Goal: Transaction & Acquisition: Purchase product/service

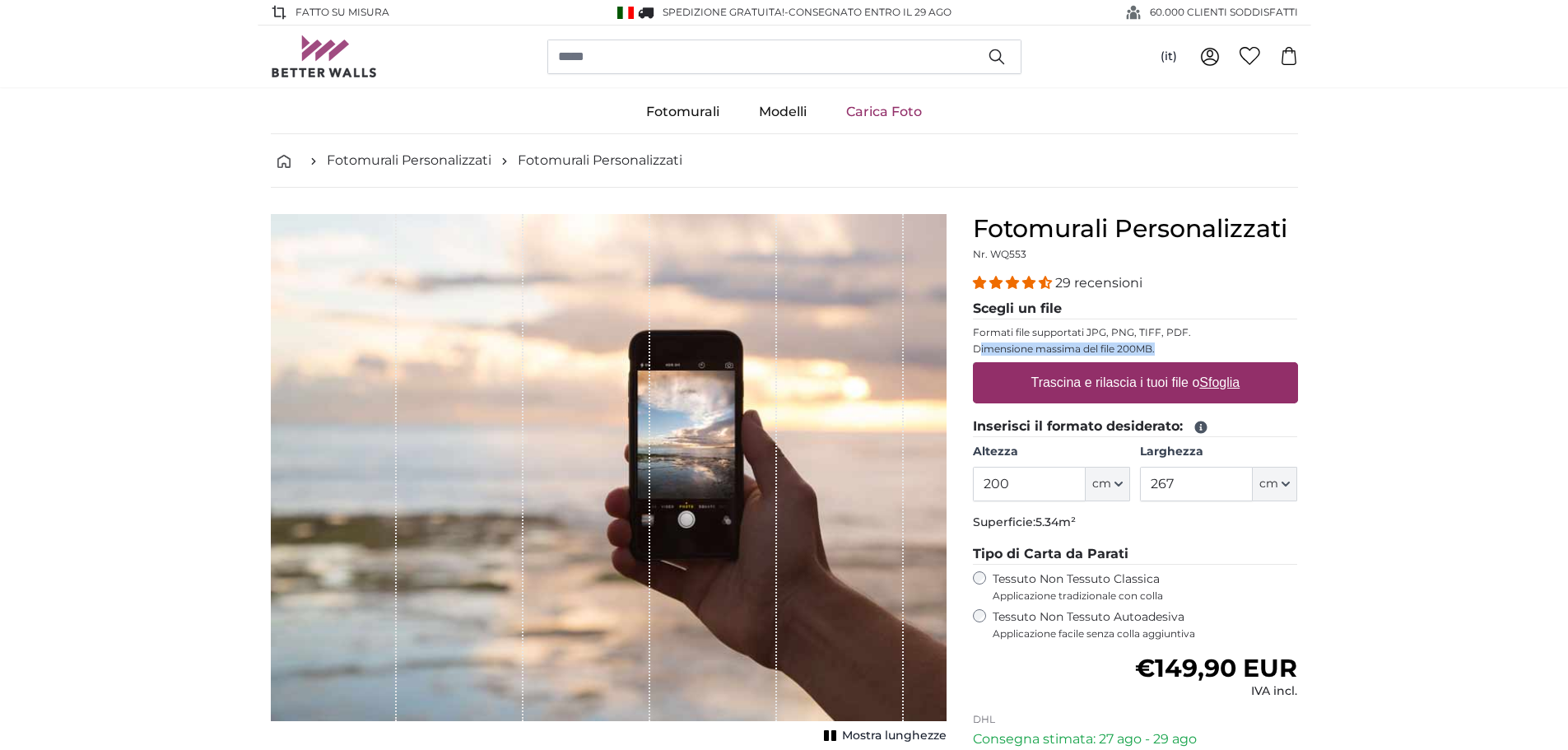
drag, startPoint x: 981, startPoint y: 353, endPoint x: 1161, endPoint y: 342, distance: 180.3
click at [1161, 342] on p "Dimensione massima del file 200MB." at bounding box center [1136, 348] width 325 height 13
click at [1199, 426] on icon at bounding box center [1201, 427] width 12 height 12
click at [1200, 427] on icon at bounding box center [1201, 427] width 12 height 12
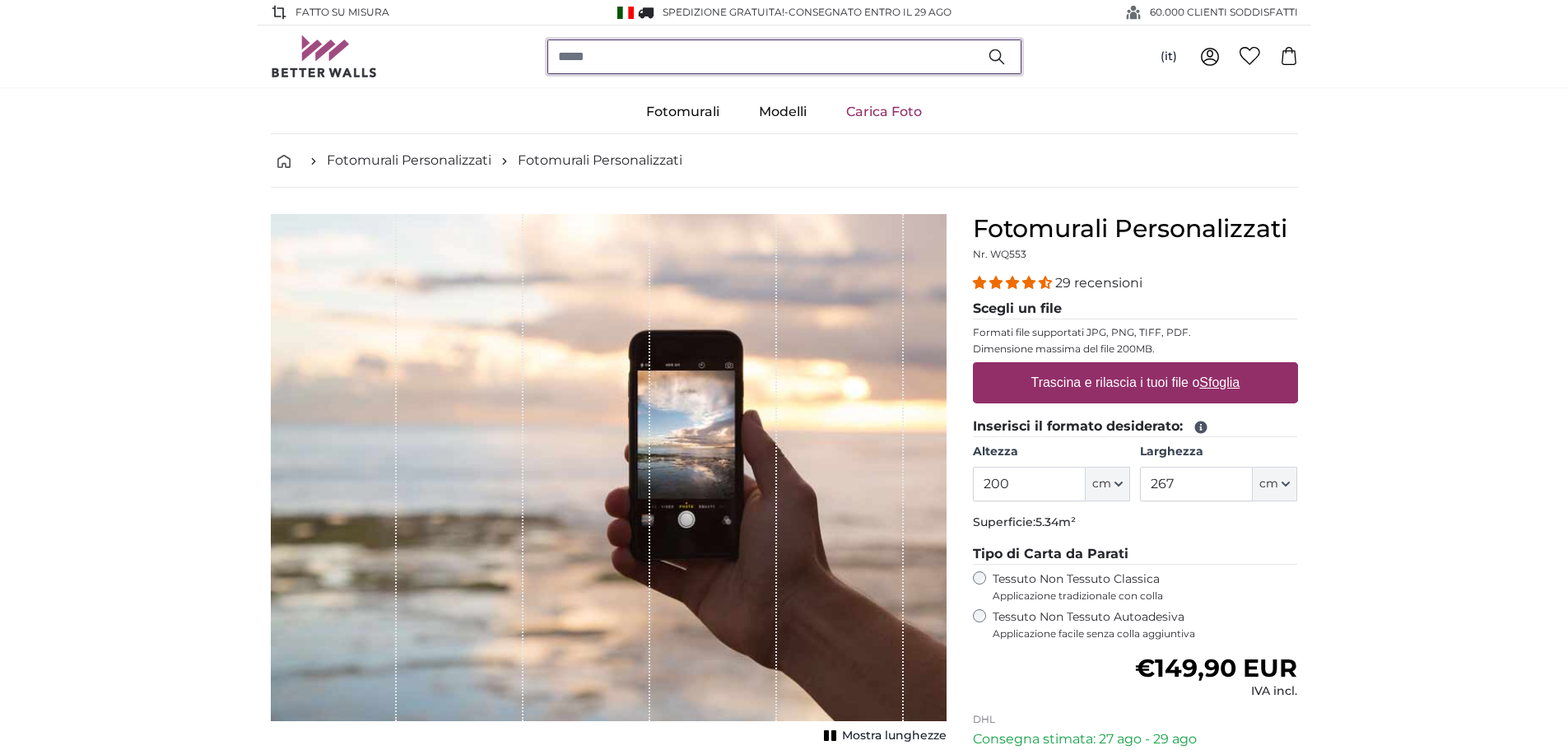
click at [640, 67] on input "search" at bounding box center [785, 57] width 475 height 34
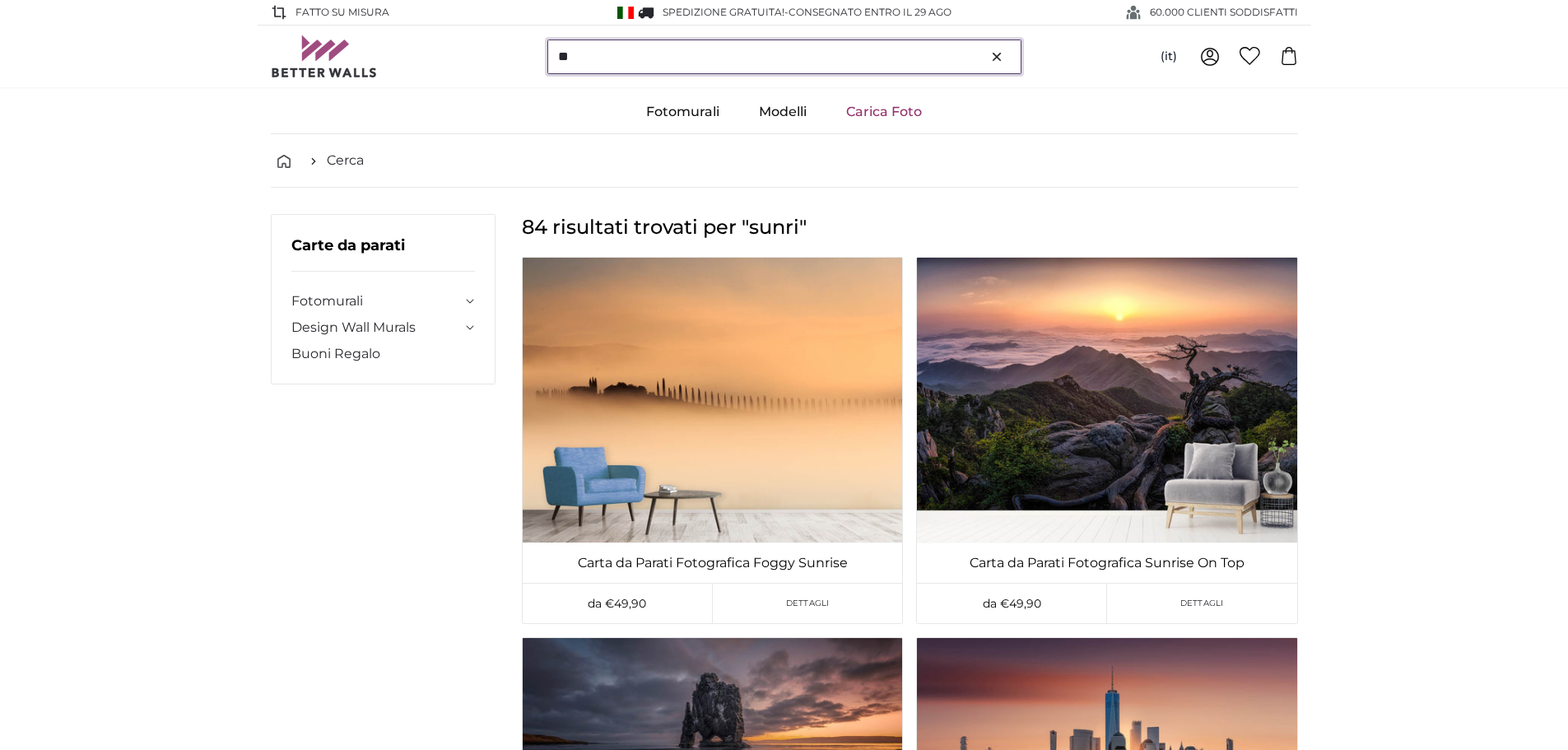
type input "*"
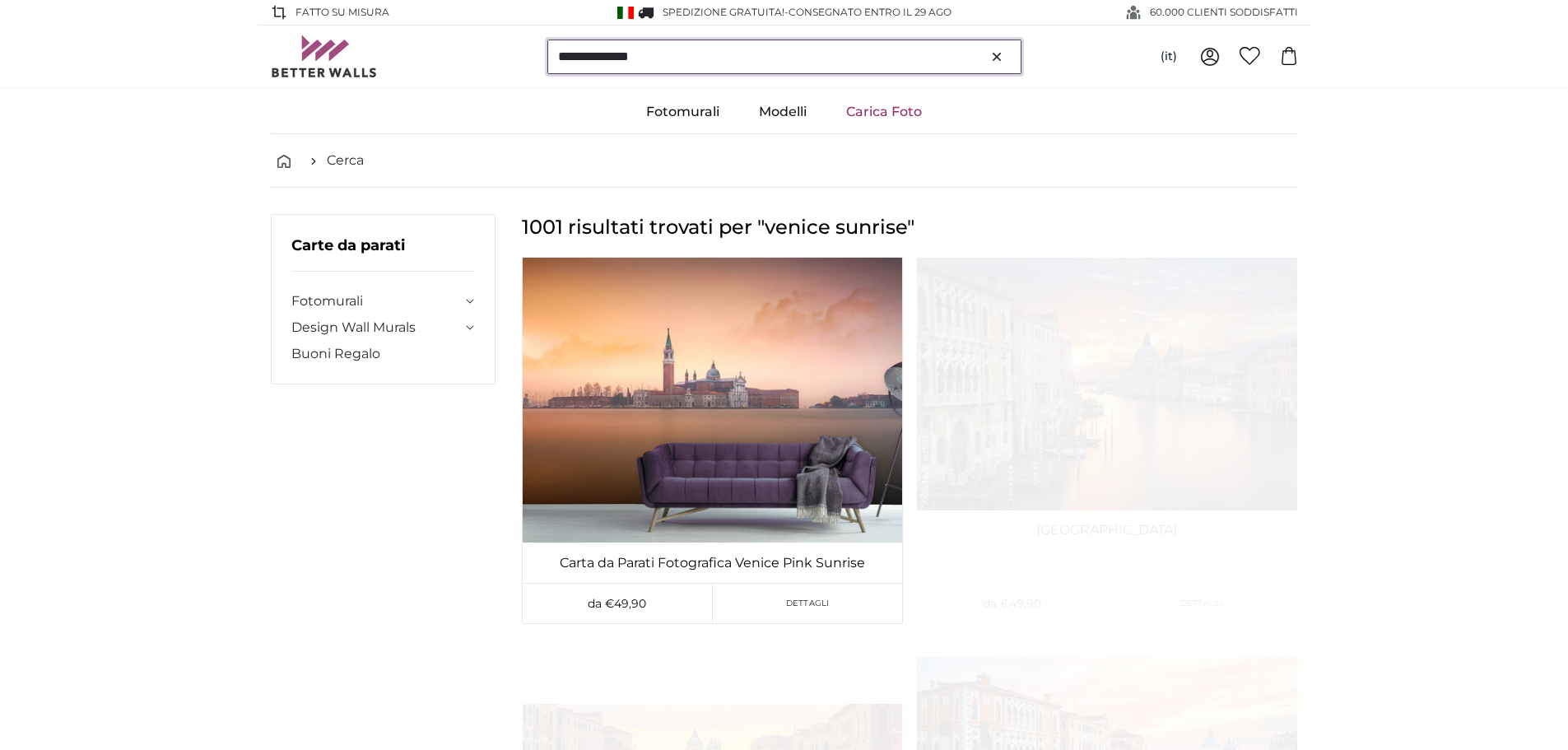
drag, startPoint x: 605, startPoint y: 57, endPoint x: 694, endPoint y: 58, distance: 89.0
click at [694, 58] on input "**********" at bounding box center [785, 57] width 475 height 34
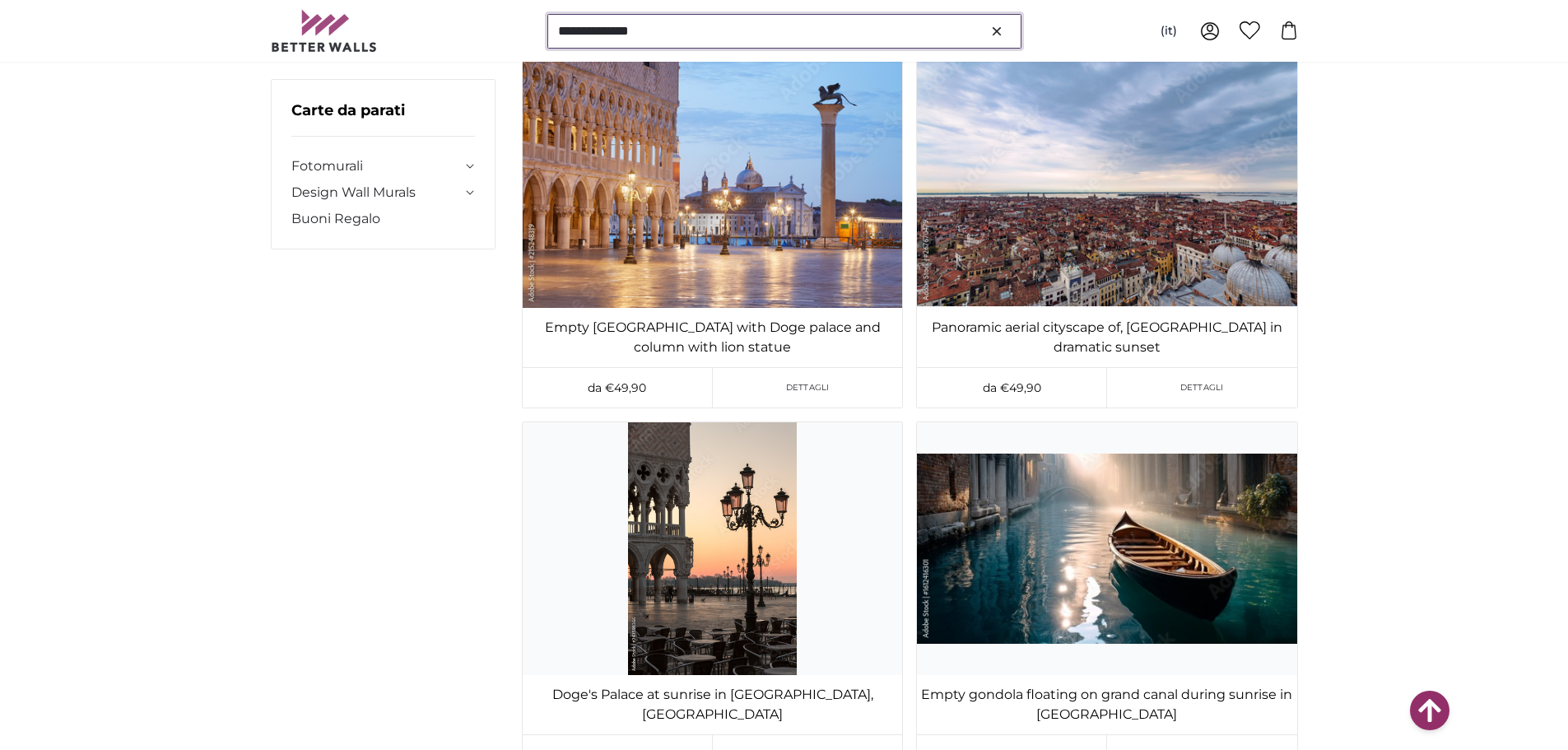
scroll to position [36015, 0]
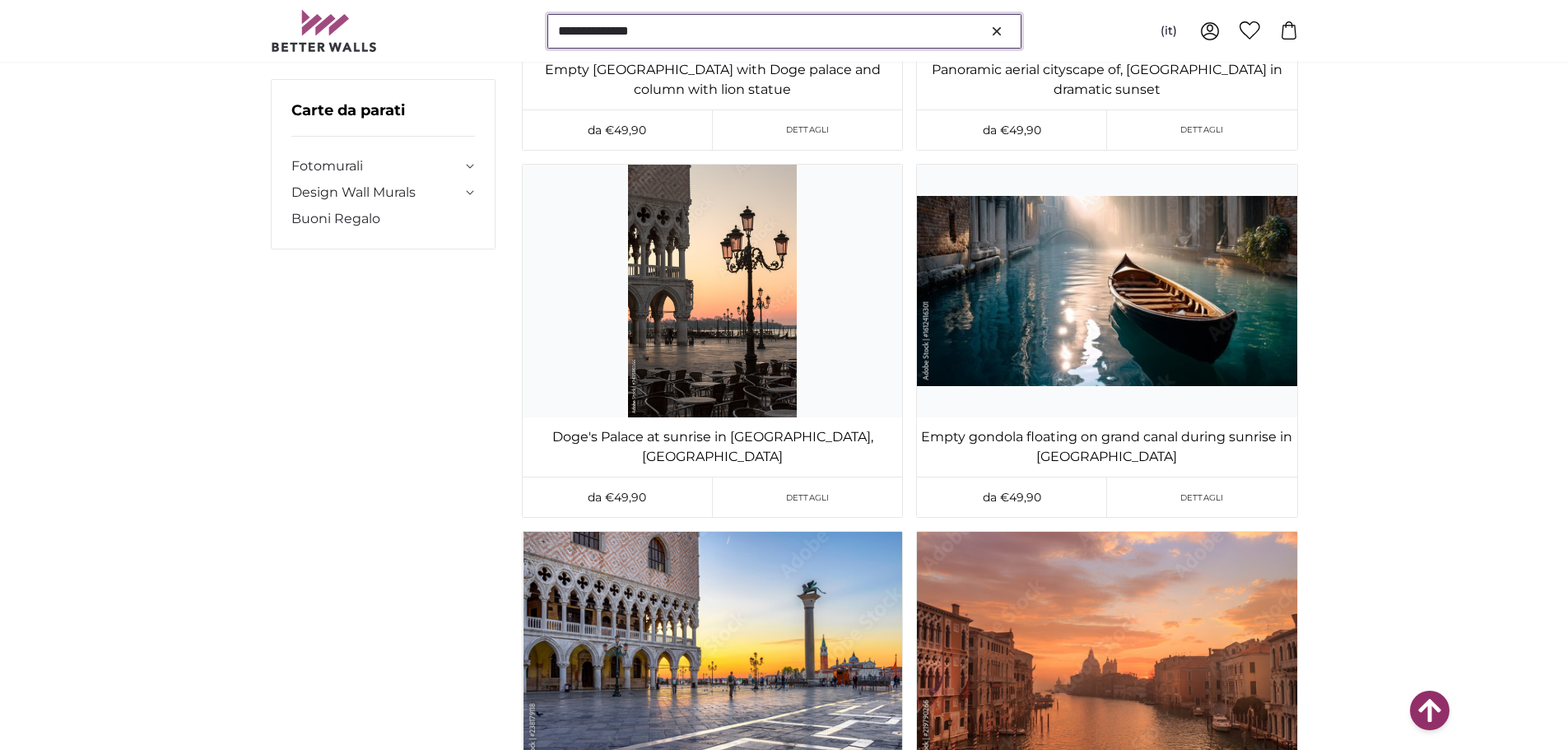
type input "**********"
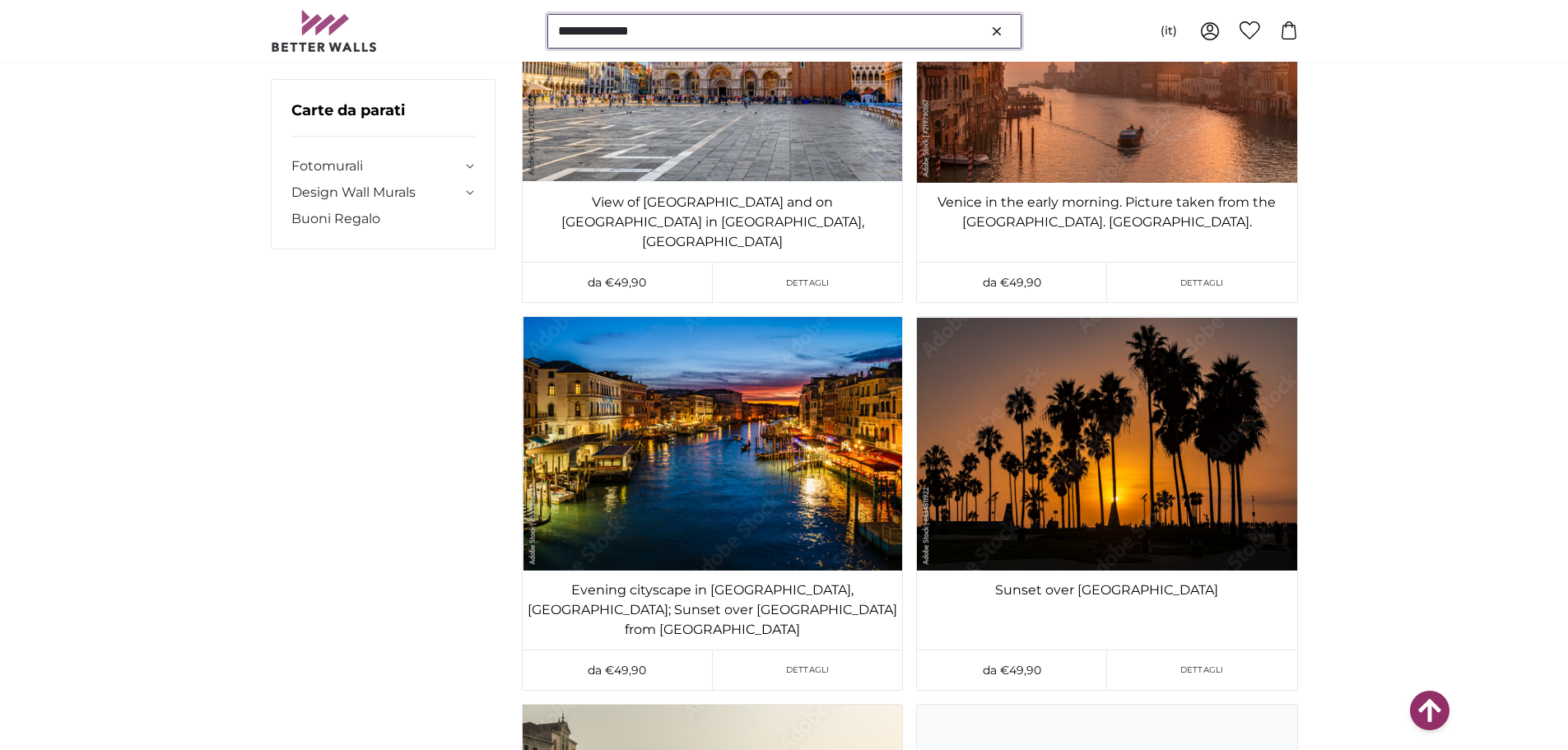
scroll to position [40463, 0]
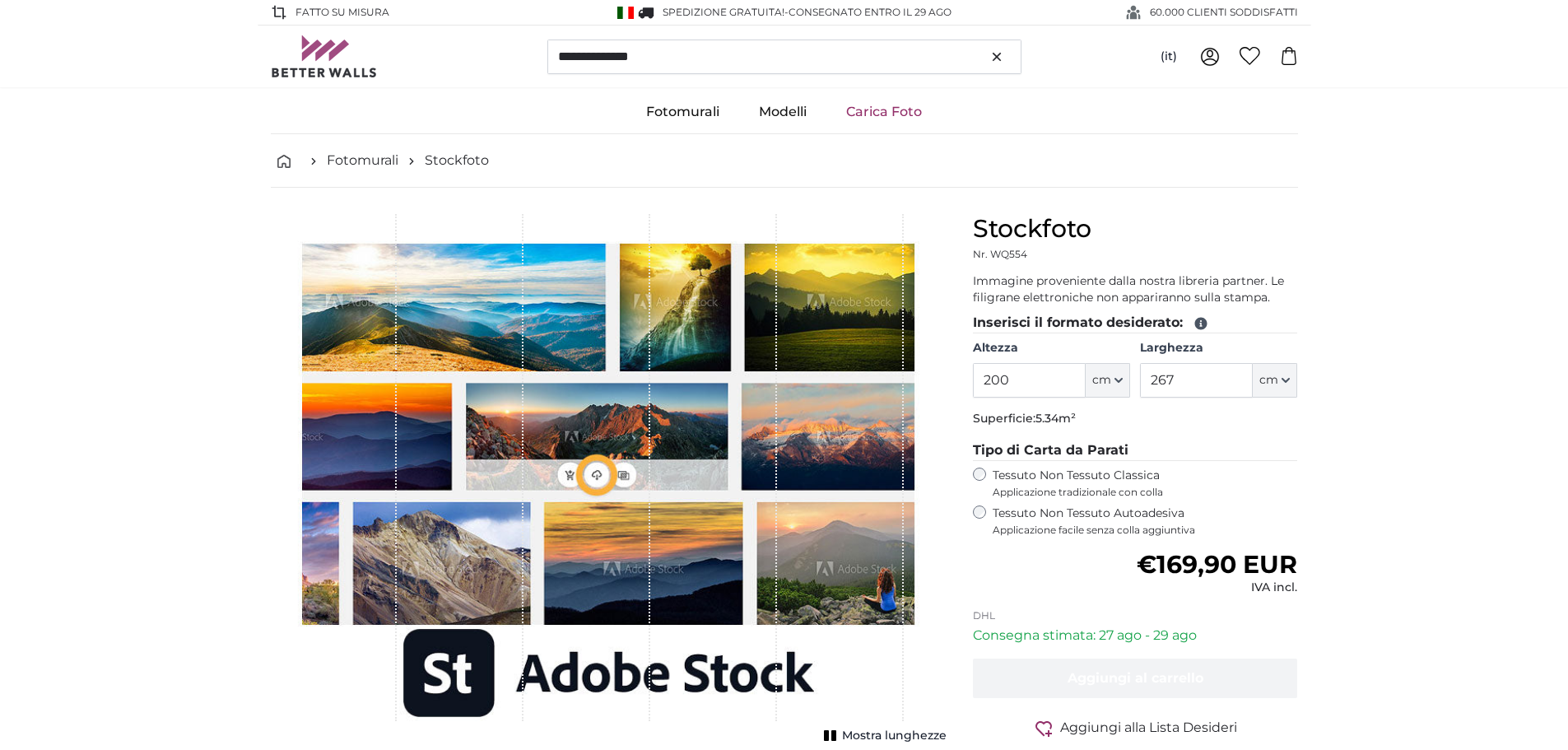
type input "290"
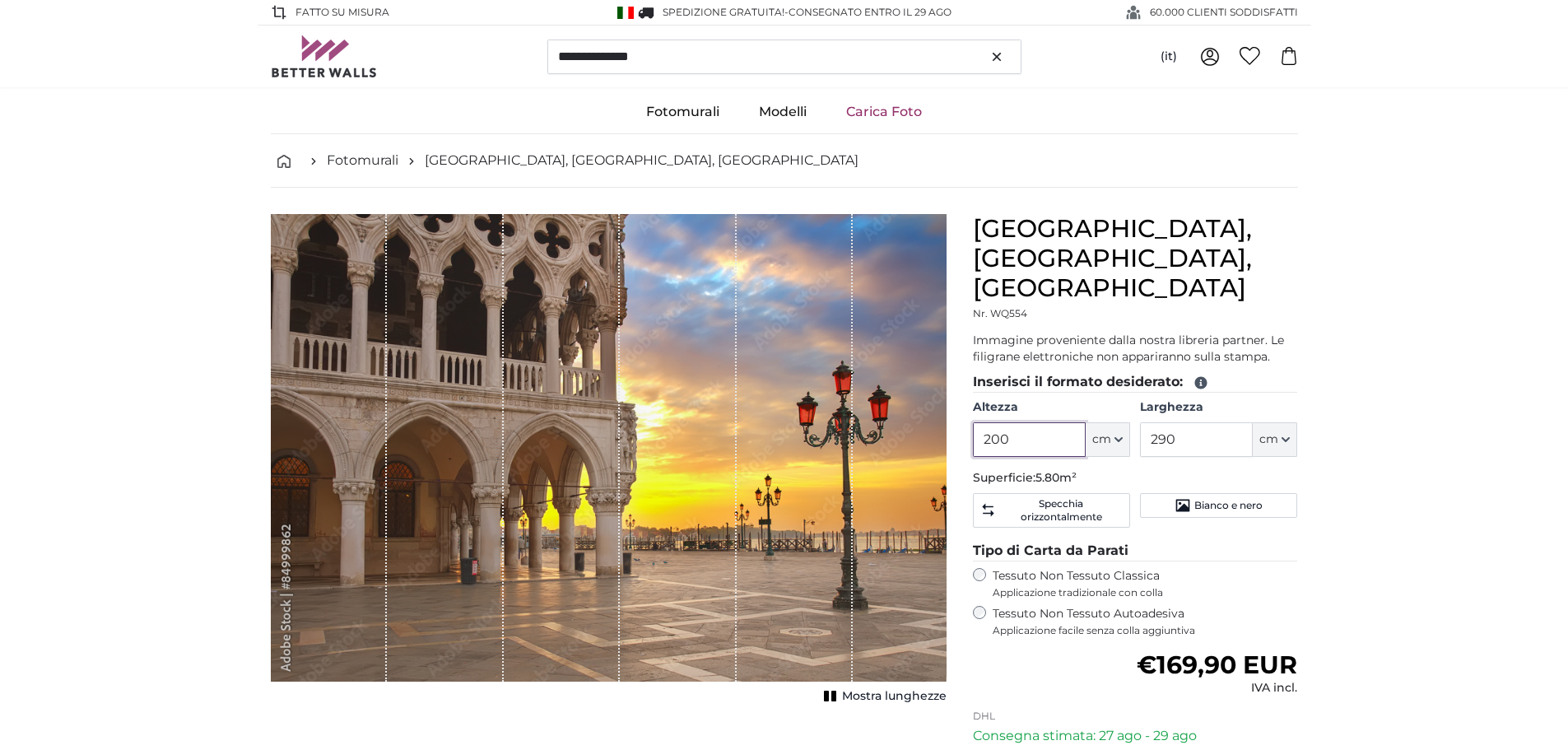
click at [1008, 422] on input "200" at bounding box center [1029, 440] width 113 height 34
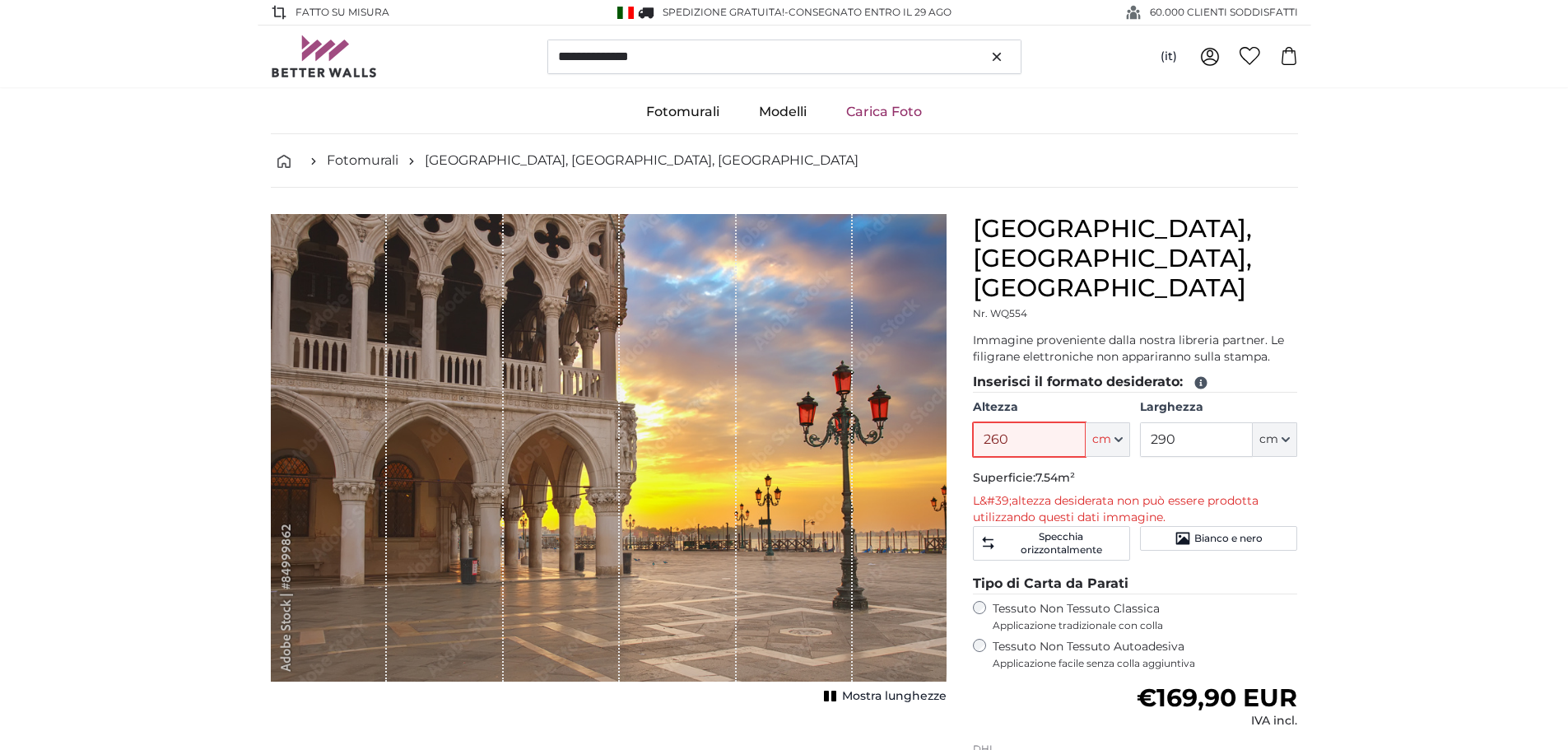
type input "260"
click at [1165, 422] on input "290" at bounding box center [1196, 440] width 113 height 34
type input "350"
click at [1021, 422] on input "260" at bounding box center [1029, 440] width 113 height 34
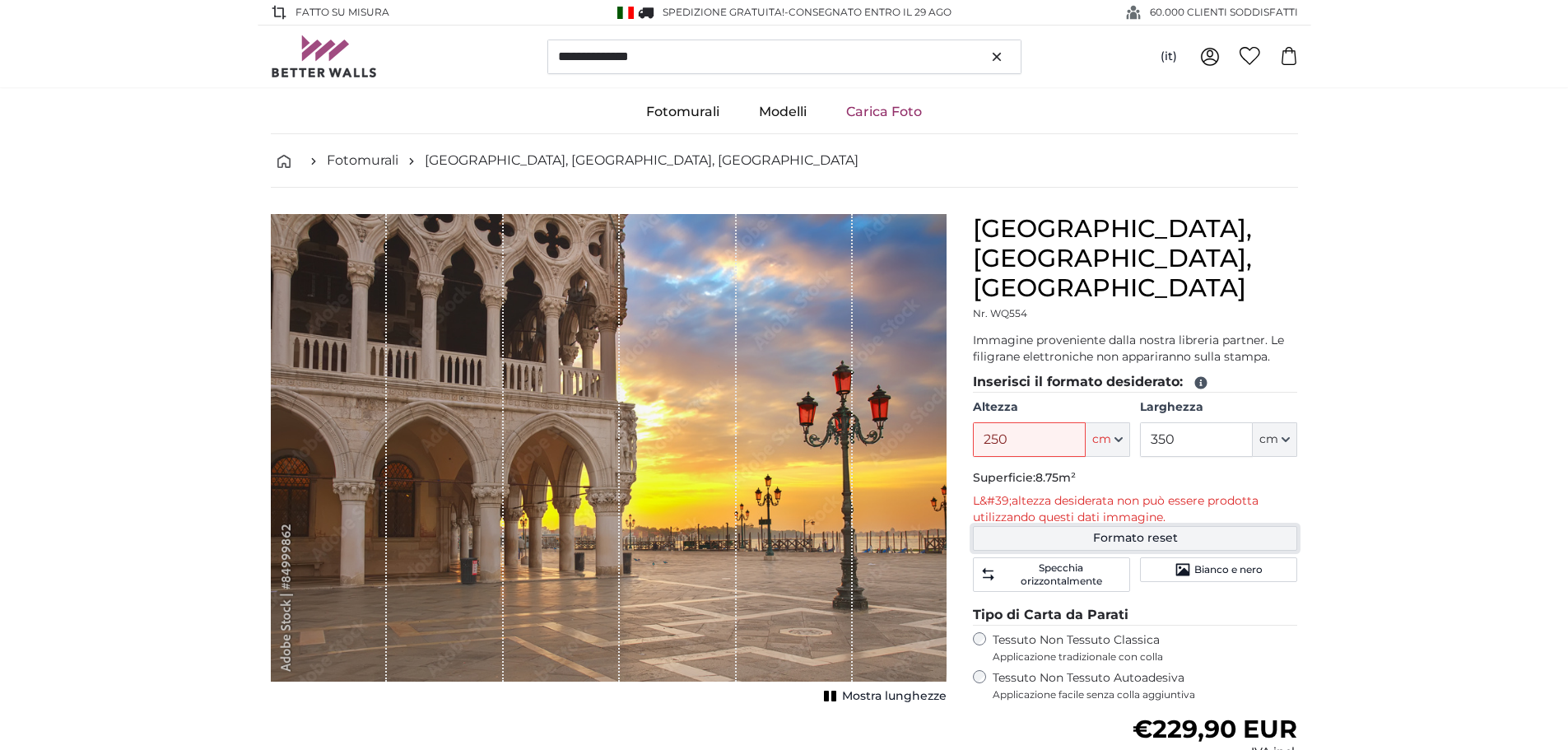
click at [1160, 526] on button "Formato reset" at bounding box center [1136, 538] width 325 height 25
type input "200"
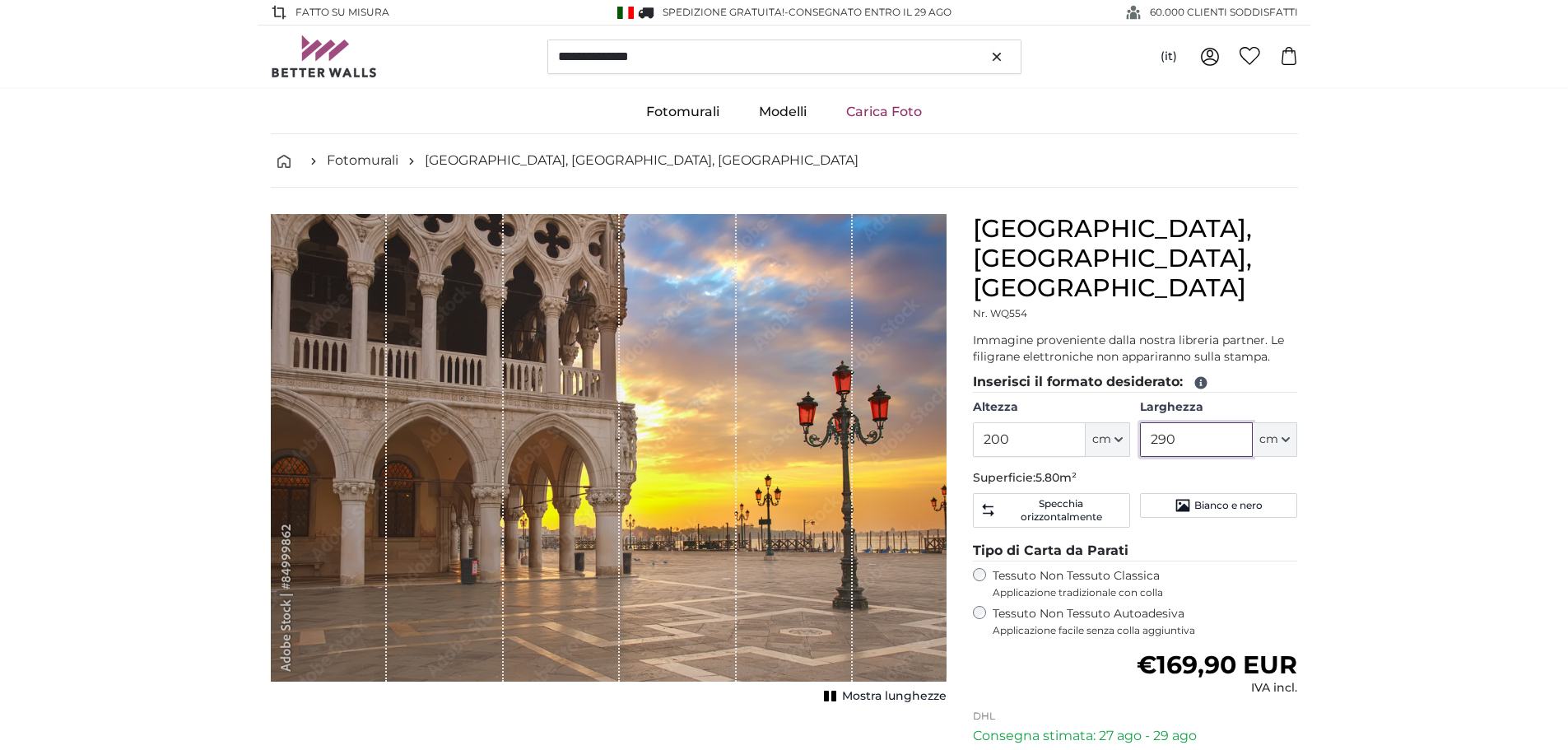
click at [1173, 422] on input "290" at bounding box center [1196, 440] width 113 height 34
type input "300"
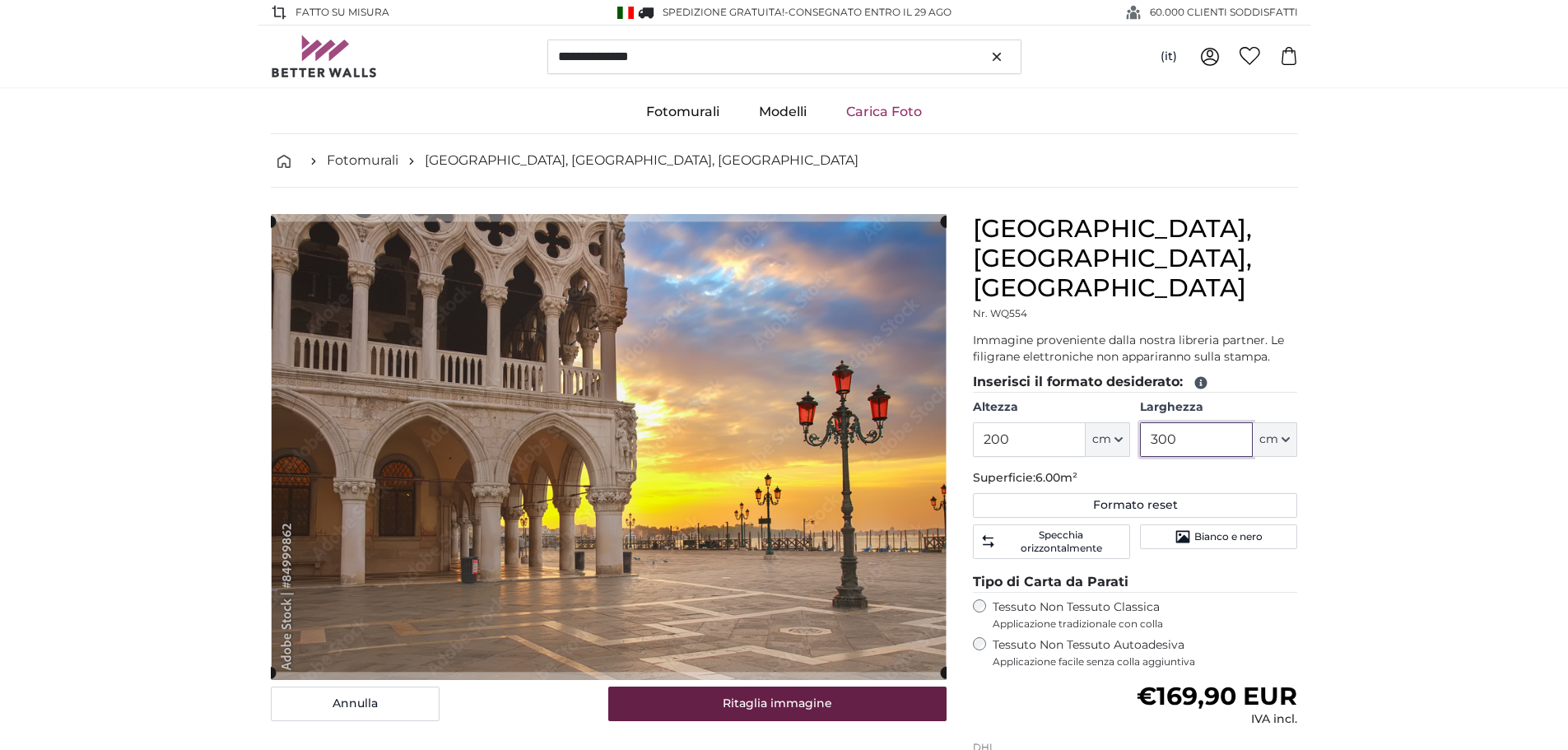
type input "300"
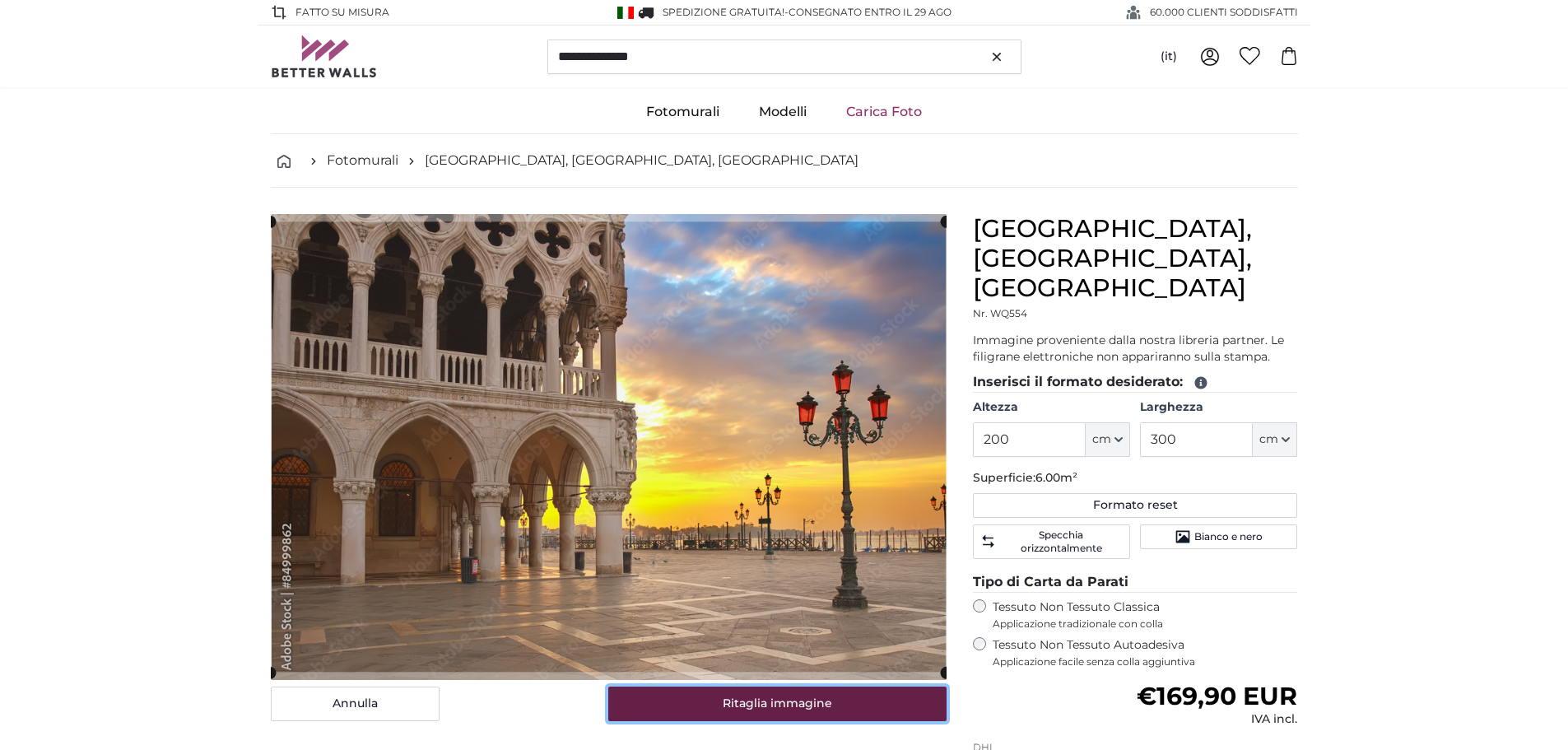
click at [750, 703] on button "Ritaglia immagine" at bounding box center [778, 704] width 339 height 34
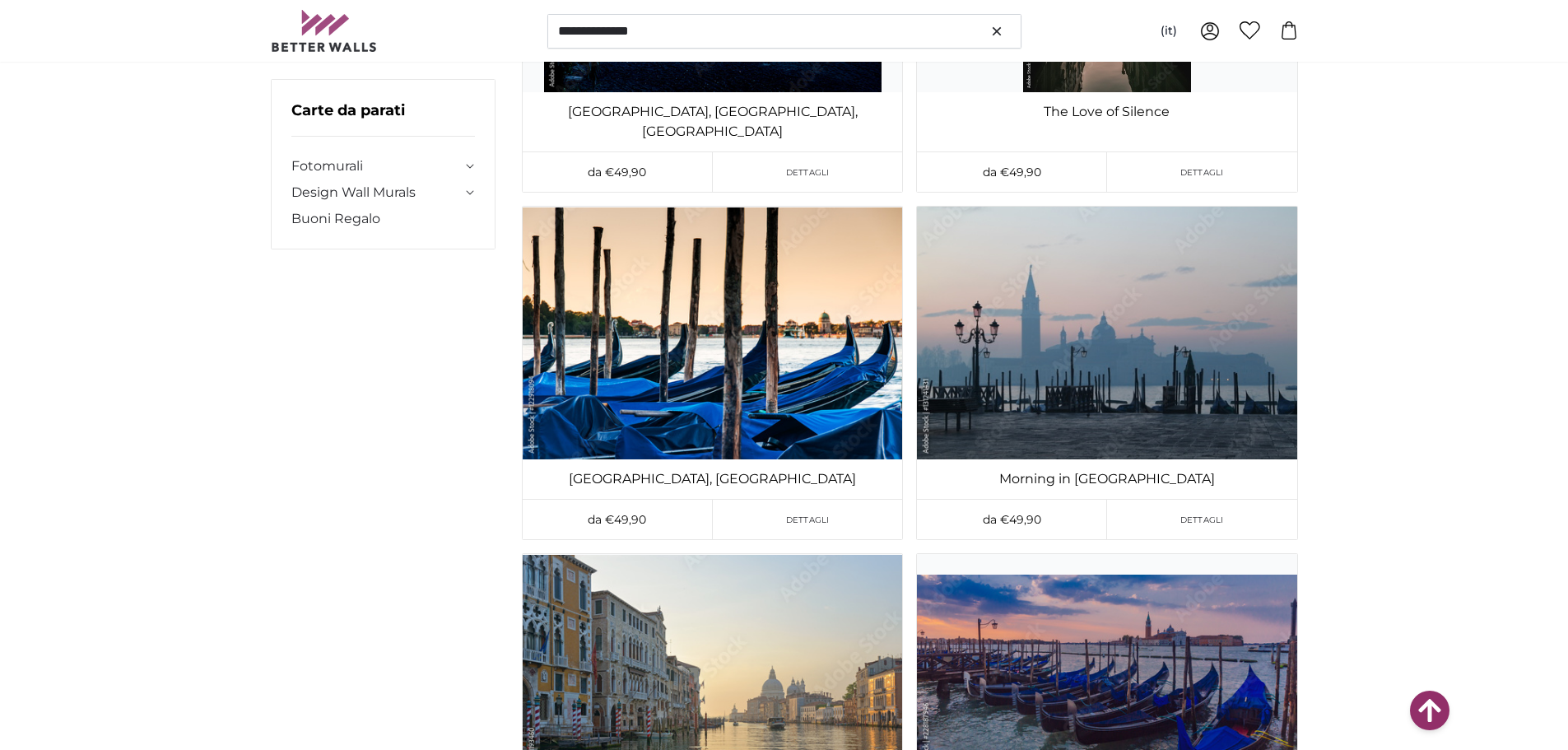
scroll to position [43923, 0]
